Goal: Transaction & Acquisition: Purchase product/service

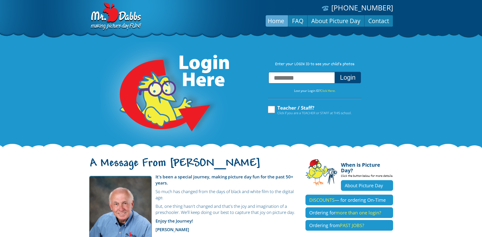
click at [286, 79] on input "text" at bounding box center [302, 77] width 66 height 11
type input "**********"
click at [350, 82] on button "Login" at bounding box center [348, 77] width 26 height 11
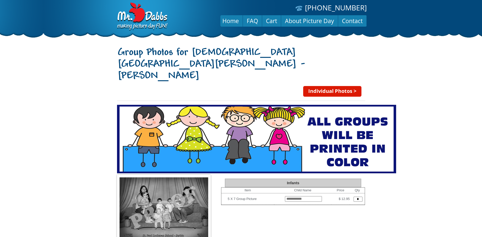
click at [332, 86] on link "Individual Photos >" at bounding box center [332, 91] width 58 height 11
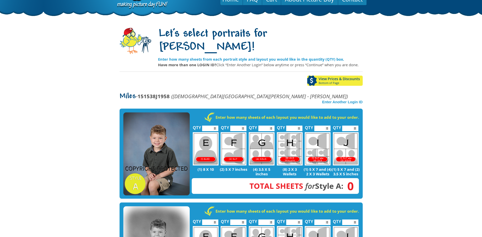
scroll to position [51, 0]
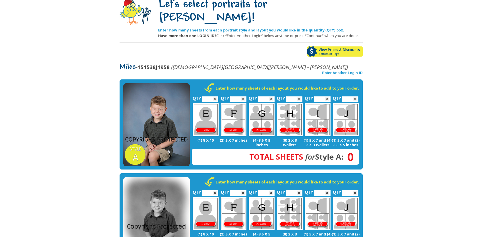
click at [147, 123] on img at bounding box center [156, 124] width 66 height 83
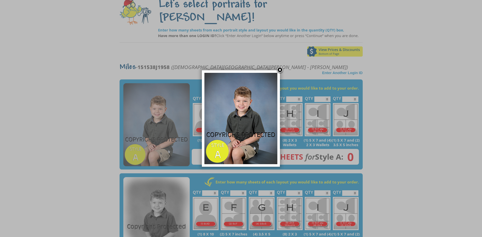
click at [281, 70] on link at bounding box center [280, 70] width 8 height 8
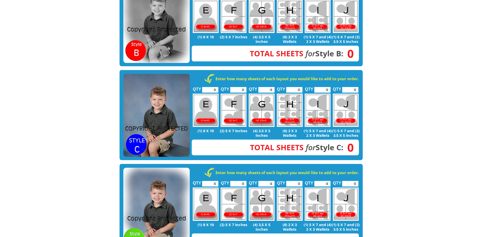
scroll to position [228, 0]
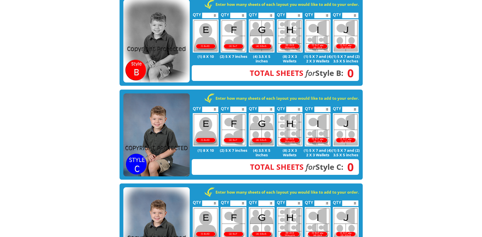
drag, startPoint x: 173, startPoint y: 123, endPoint x: 78, endPoint y: 94, distance: 99.0
click at [215, 106] on input "*" at bounding box center [210, 109] width 16 height 6
type input "*"
click at [215, 106] on input "*" at bounding box center [210, 109] width 16 height 6
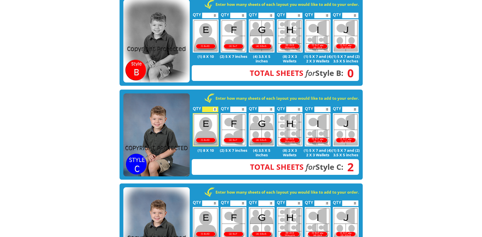
type input "*"
click at [244, 106] on input "*" at bounding box center [238, 109] width 16 height 6
type input "*"
click at [270, 106] on input "*" at bounding box center [266, 109] width 16 height 6
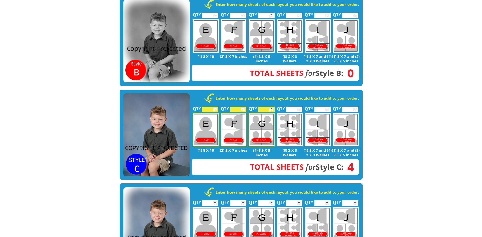
type input "*"
click at [299, 106] on input "*" at bounding box center [294, 109] width 16 height 6
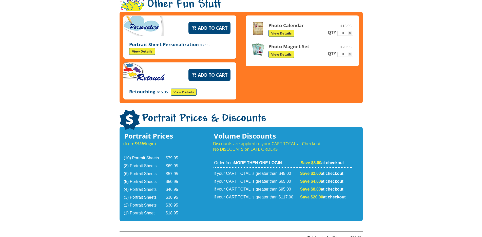
scroll to position [709, 0]
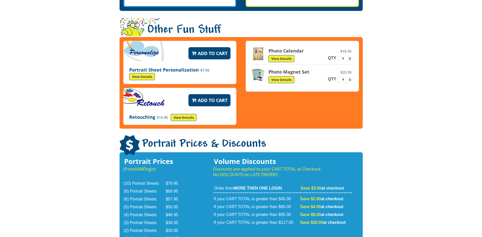
type input "*"
click at [350, 77] on input "*" at bounding box center [345, 79] width 16 height 5
click at [288, 76] on link "View Details" at bounding box center [282, 79] width 26 height 7
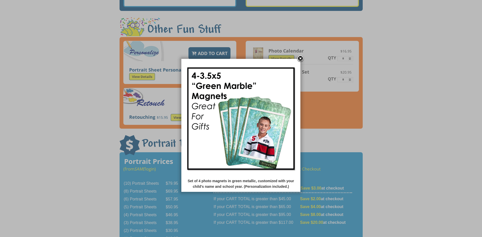
click at [301, 58] on link at bounding box center [301, 59] width 8 height 8
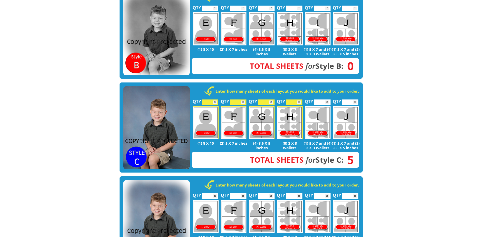
scroll to position [228, 0]
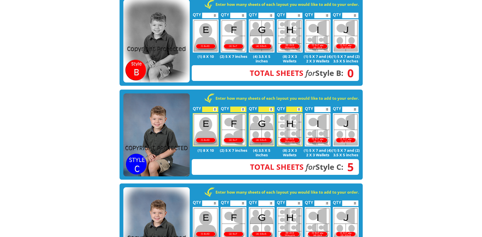
type input "*"
click at [243, 106] on input "*" at bounding box center [238, 109] width 16 height 6
type input "*"
click at [355, 106] on input "*" at bounding box center [350, 109] width 16 height 6
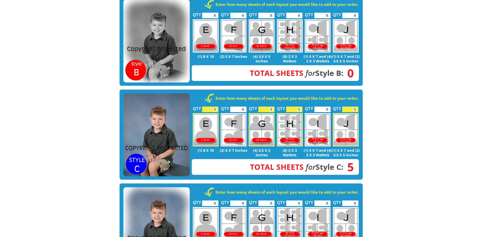
type input "*"
click at [270, 106] on input "*" at bounding box center [266, 109] width 16 height 6
type input "*"
click at [243, 106] on input "*" at bounding box center [238, 109] width 16 height 6
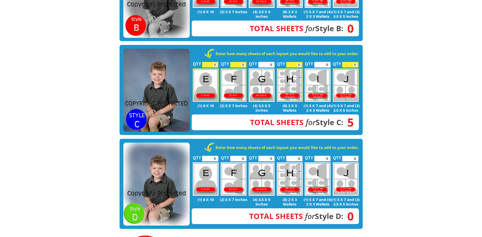
scroll to position [264, 0]
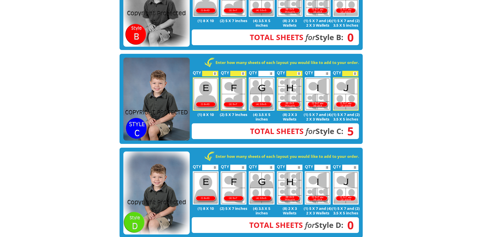
type input "*"
click at [355, 71] on input "*" at bounding box center [350, 74] width 16 height 6
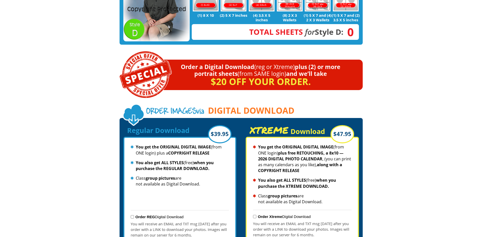
scroll to position [492, 0]
